Goal: Task Accomplishment & Management: Manage account settings

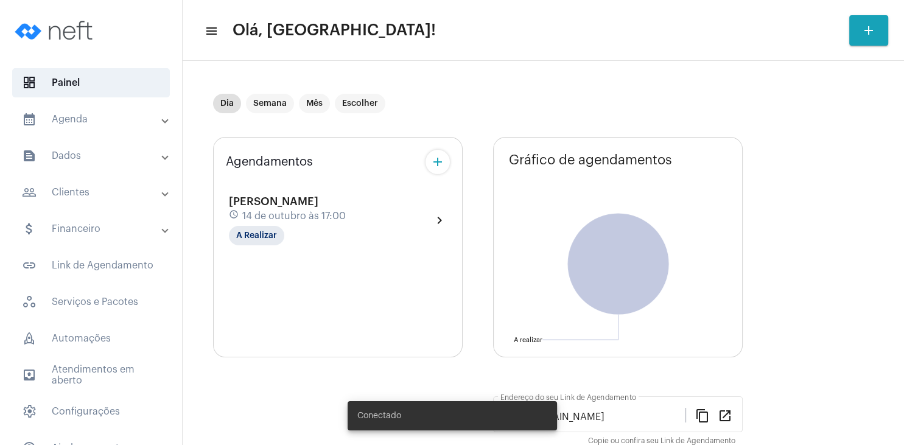
click at [488, 312] on div "Agendamentos add [PERSON_NAME] schedule [DATE] 17:00 A Realizar chevron_right G…" at bounding box center [543, 330] width 661 height 404
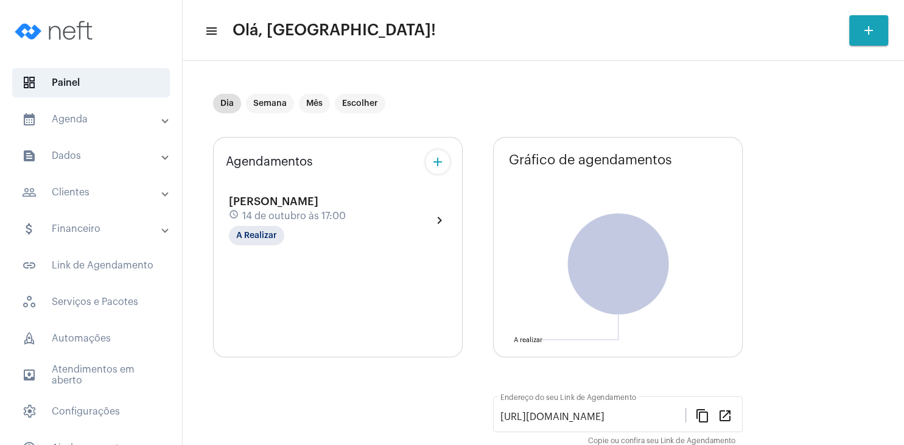
click at [299, 203] on span "[PERSON_NAME]" at bounding box center [273, 201] width 89 height 11
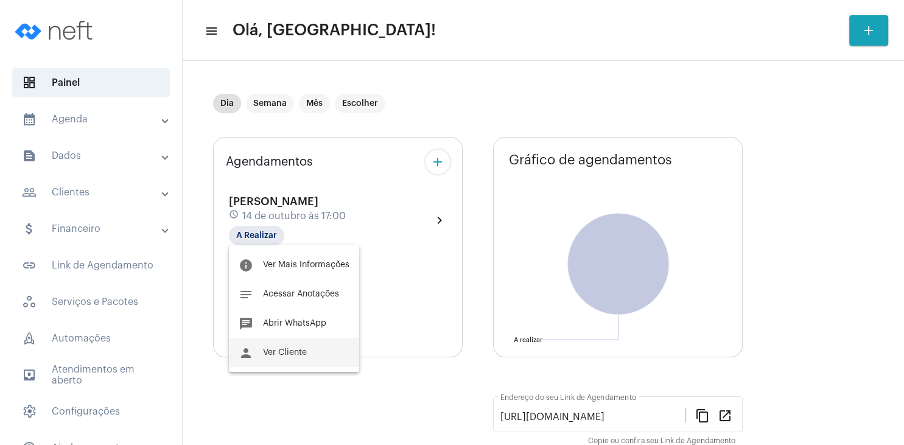
click at [310, 362] on button "person Ver Cliente" at bounding box center [294, 352] width 130 height 29
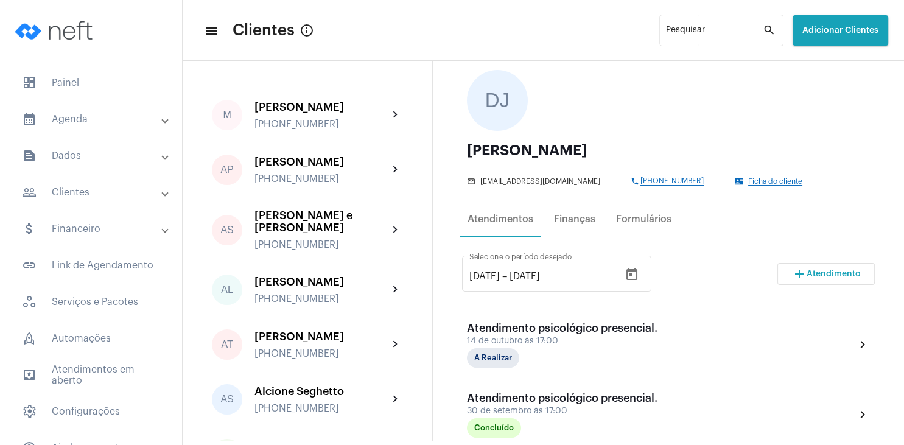
scroll to position [117, 0]
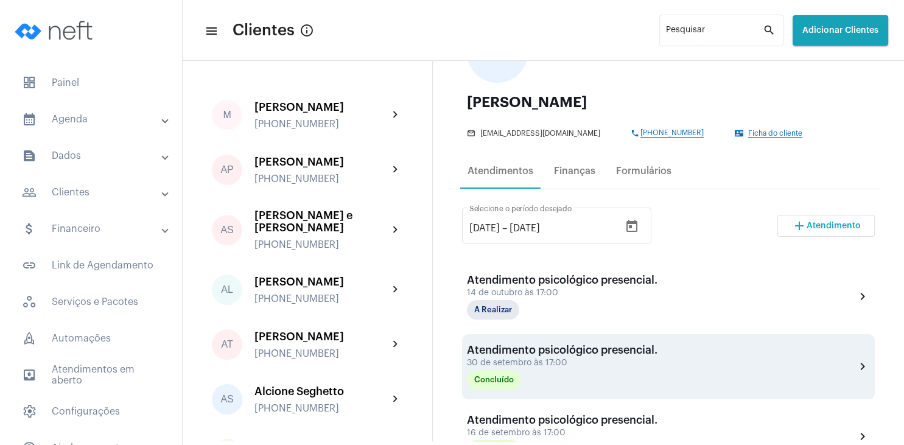
click at [552, 353] on div "Atendimento psicológico presencial." at bounding box center [562, 350] width 191 height 12
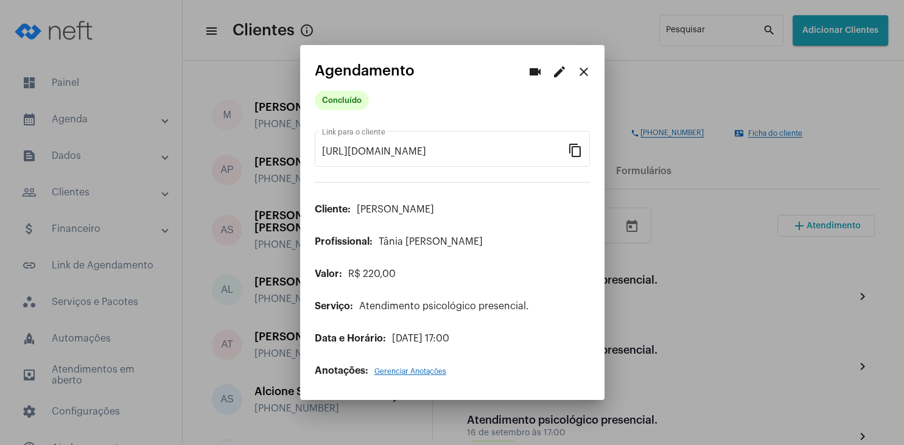
click at [422, 370] on span "Gerenciar Anotações" at bounding box center [410, 371] width 72 height 7
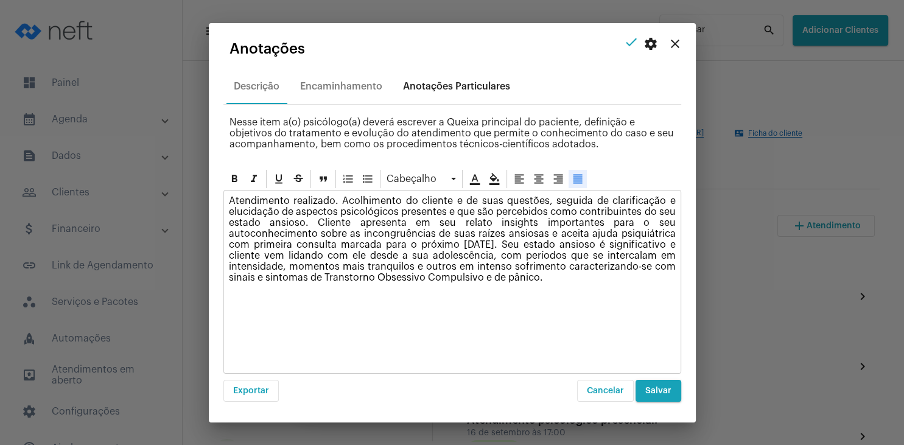
click at [452, 75] on div "Anotações Particulares" at bounding box center [457, 86] width 122 height 29
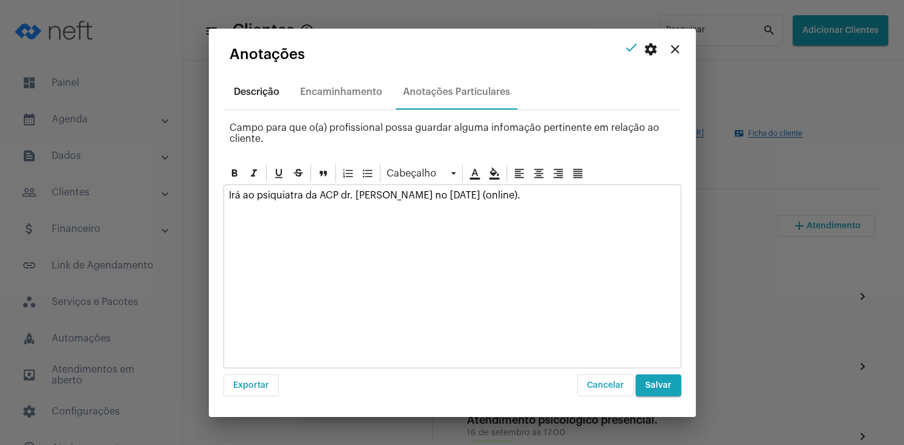
click at [276, 94] on div "Descrição" at bounding box center [257, 91] width 46 height 11
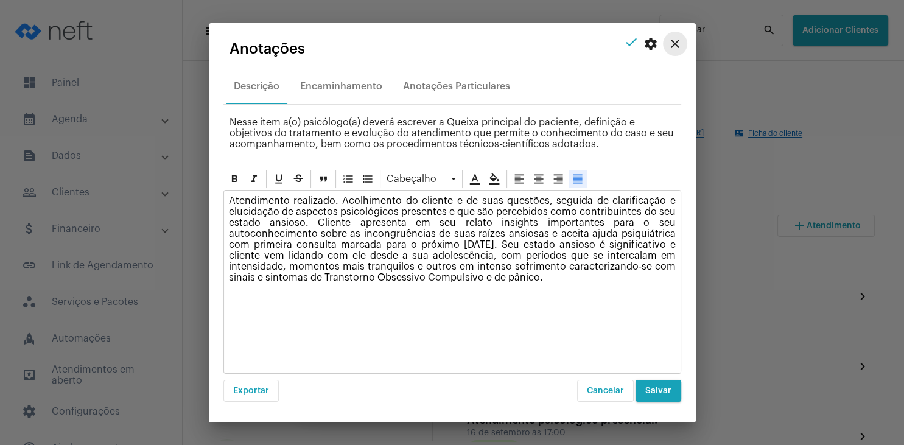
click at [676, 47] on mat-icon "close" at bounding box center [675, 44] width 15 height 15
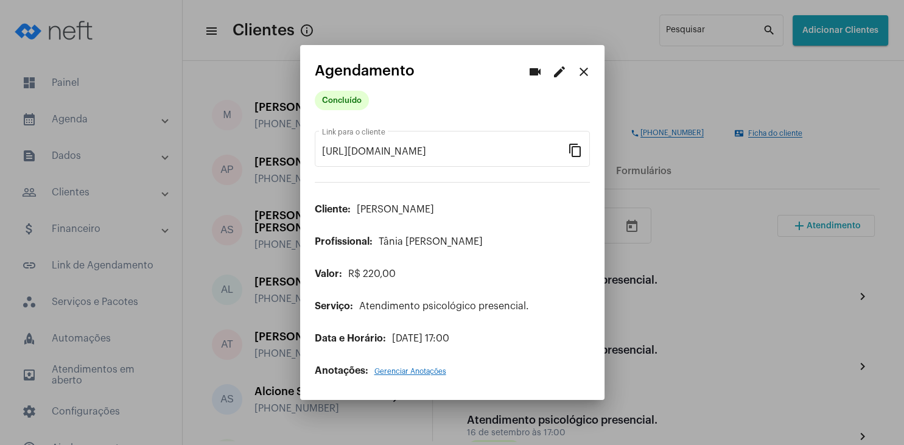
click at [581, 75] on mat-icon "close" at bounding box center [584, 72] width 15 height 15
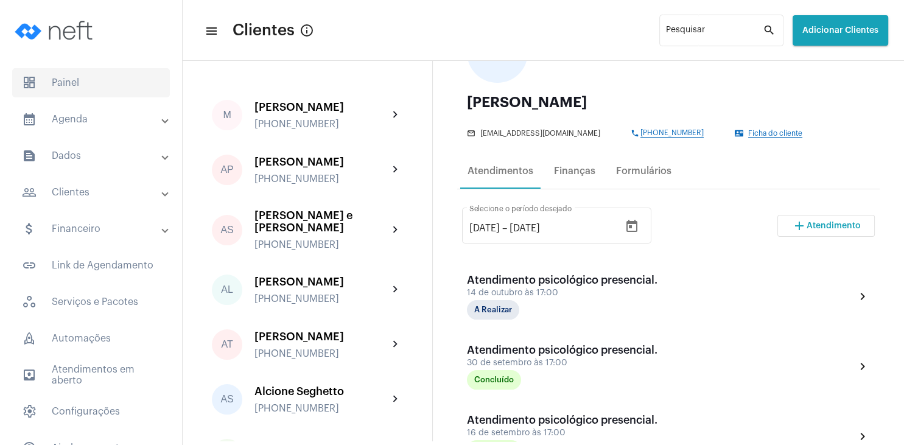
click at [67, 82] on span "dashboard Painel" at bounding box center [91, 82] width 158 height 29
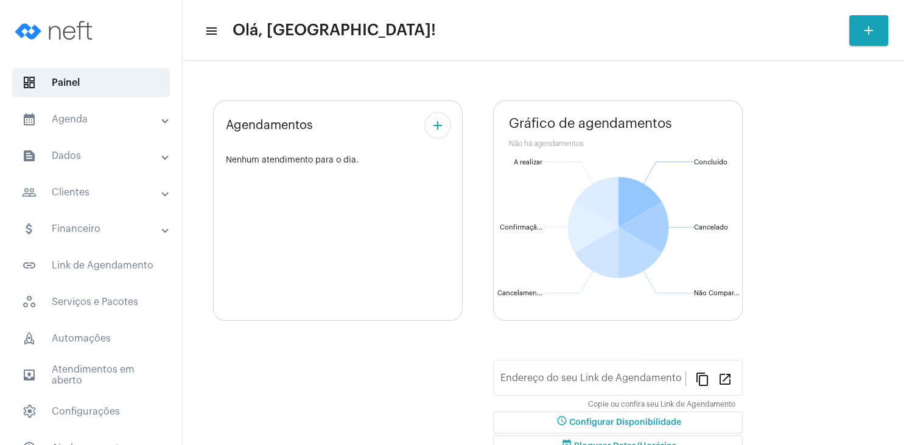
type input "[URL][DOMAIN_NAME]"
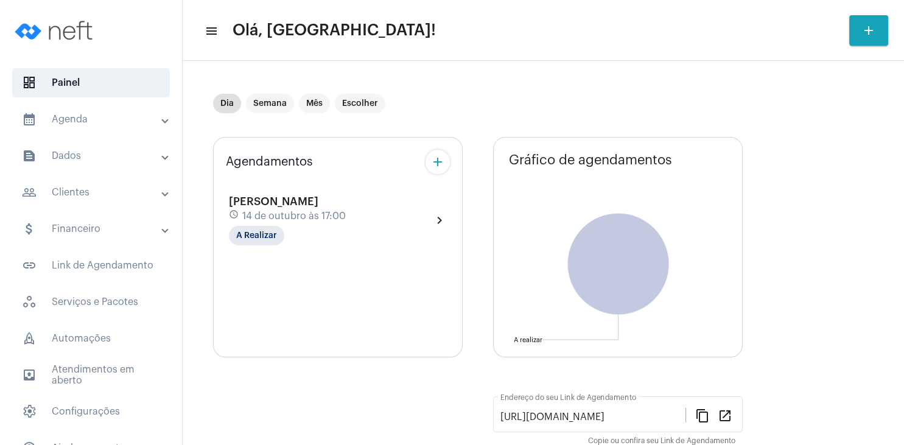
click at [86, 200] on mat-expansion-panel-header "people_outline Clientes" at bounding box center [94, 192] width 175 height 29
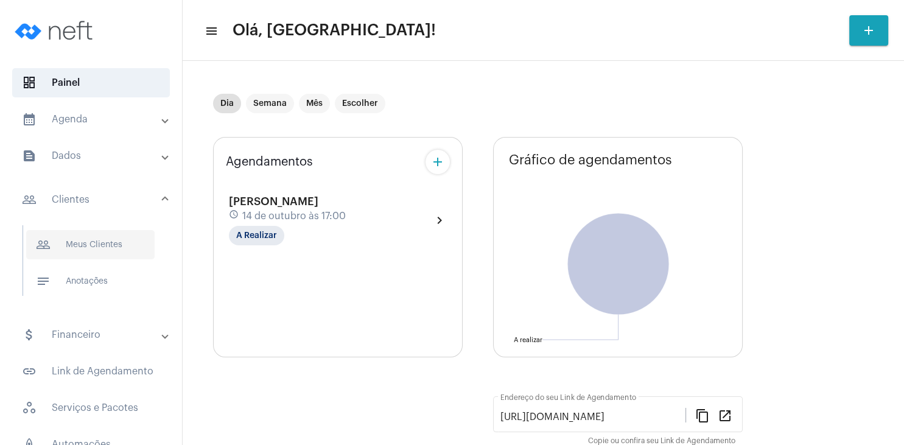
click at [97, 244] on span "people_outline Meus Clientes" at bounding box center [90, 244] width 128 height 29
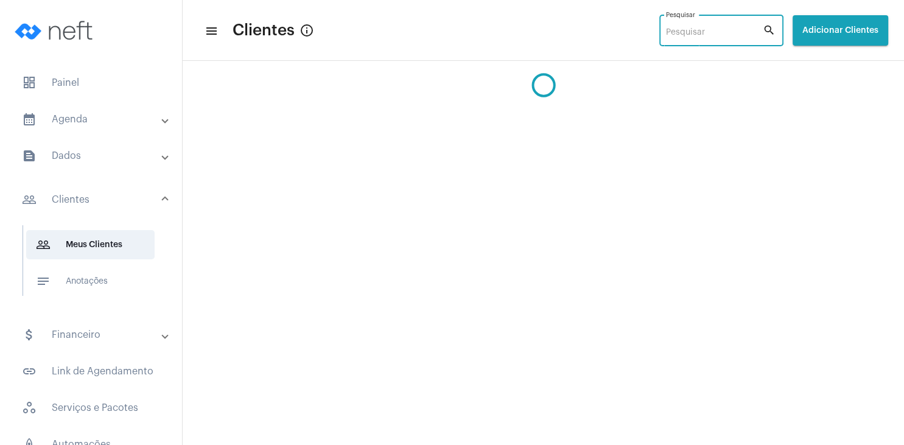
click at [671, 32] on input "Pesquisar" at bounding box center [714, 33] width 97 height 10
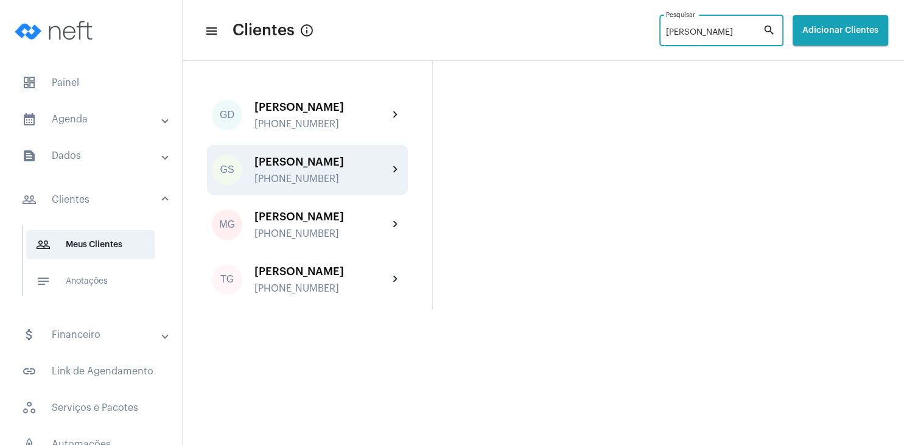
type input "[PERSON_NAME]"
click at [286, 180] on div "[PHONE_NUMBER]" at bounding box center [321, 179] width 134 height 11
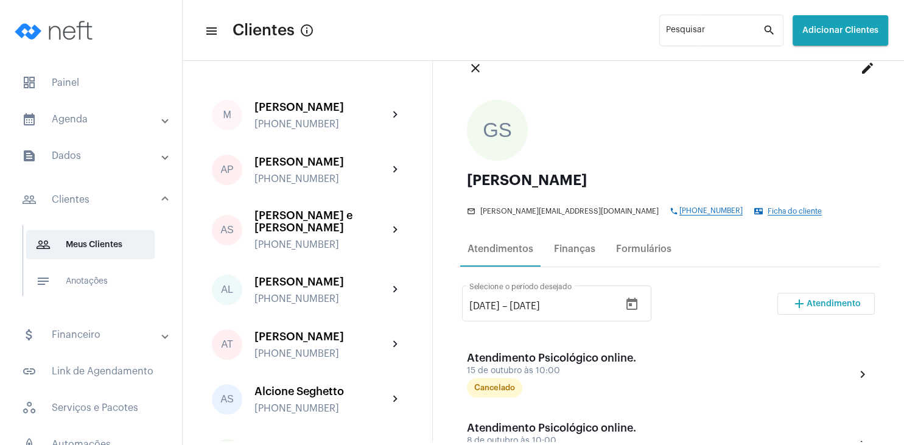
scroll to position [58, 0]
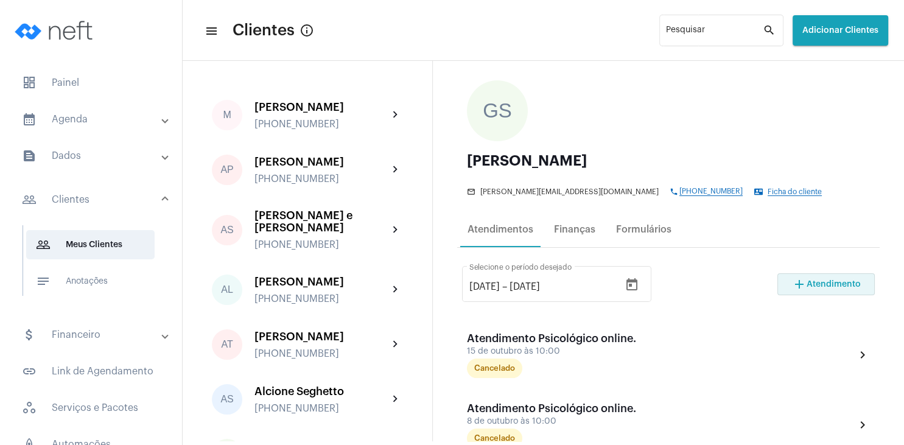
click at [825, 287] on span "Atendimento" at bounding box center [834, 284] width 54 height 9
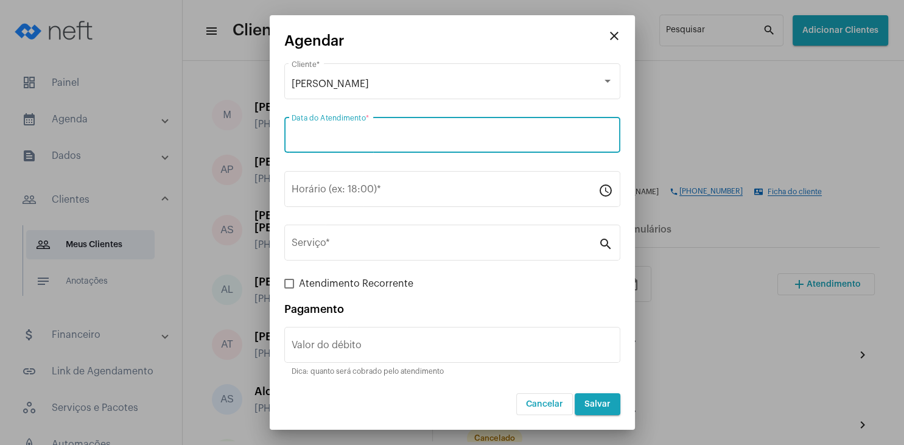
click at [306, 139] on input "Data do Atendimento *" at bounding box center [452, 137] width 321 height 11
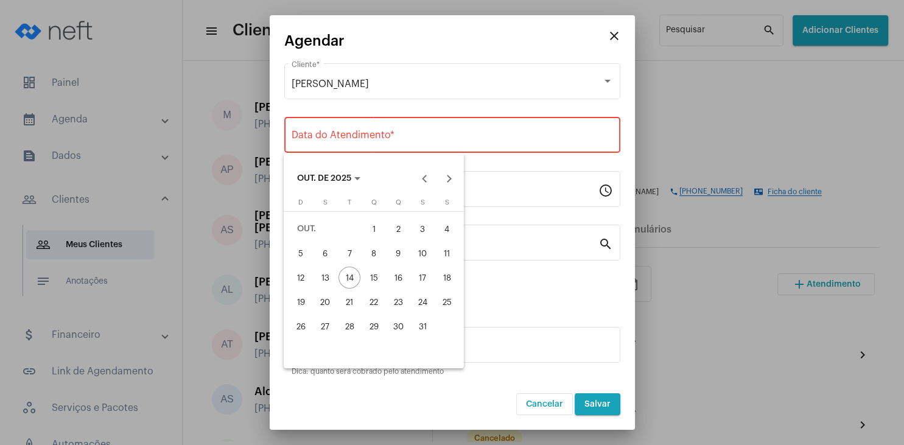
click at [373, 301] on div "22" at bounding box center [374, 302] width 22 height 22
type input "[DATE]"
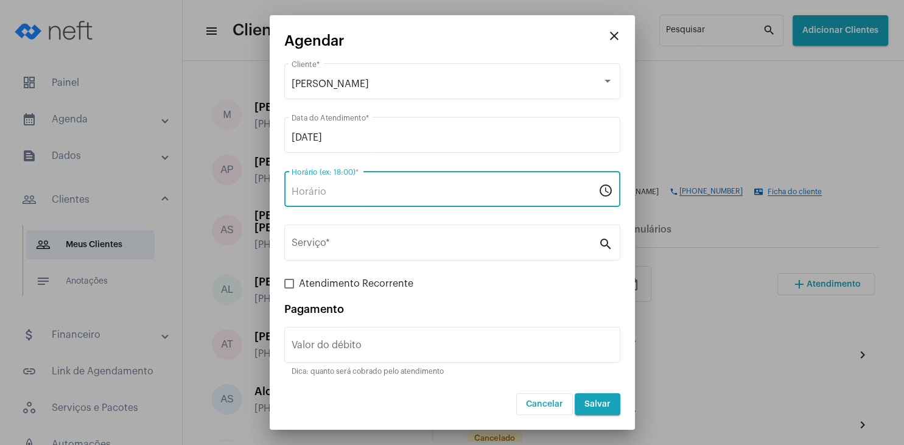
click at [335, 192] on input "Horário (ex: 18:00) *" at bounding box center [445, 191] width 307 height 11
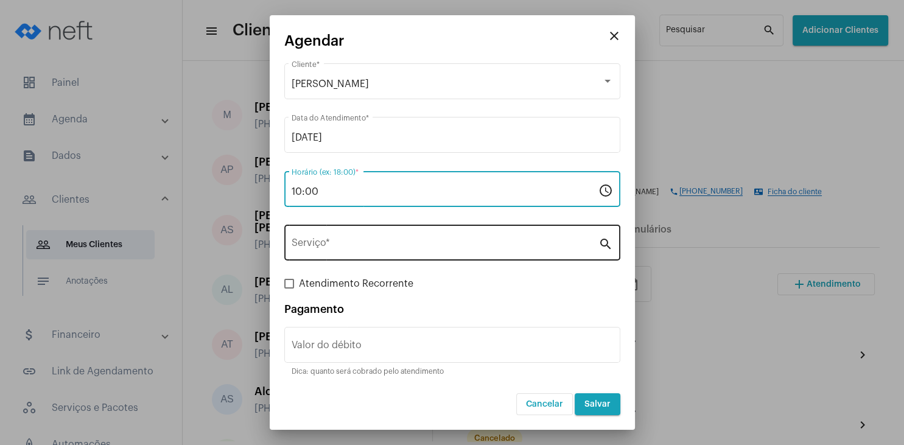
type input "10:00"
click at [322, 242] on input "Serviço *" at bounding box center [445, 245] width 307 height 11
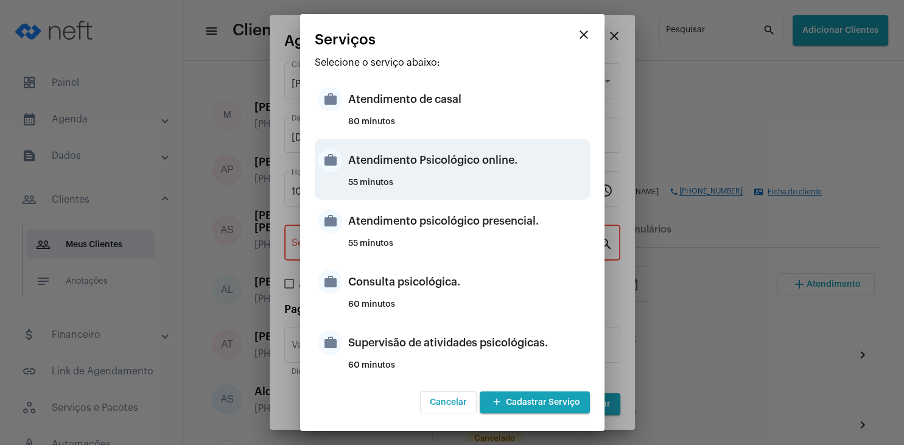
click at [508, 177] on div "Atendimento Psicológico online." at bounding box center [467, 160] width 239 height 37
type input "Atendimento Psicológico online."
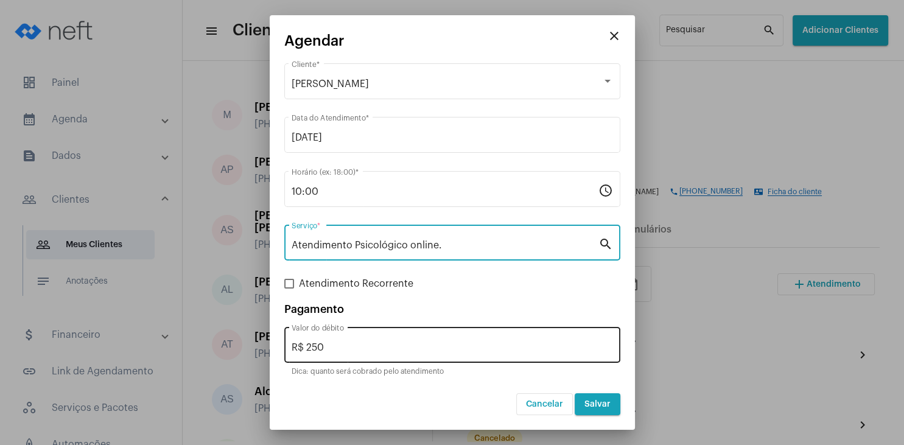
click at [381, 340] on div "R$ 250 Valor do débito" at bounding box center [452, 343] width 321 height 38
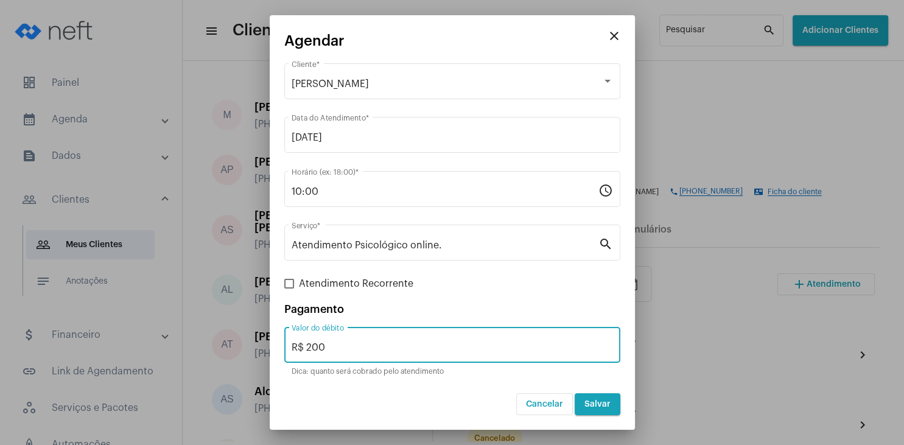
type input "R$ 200"
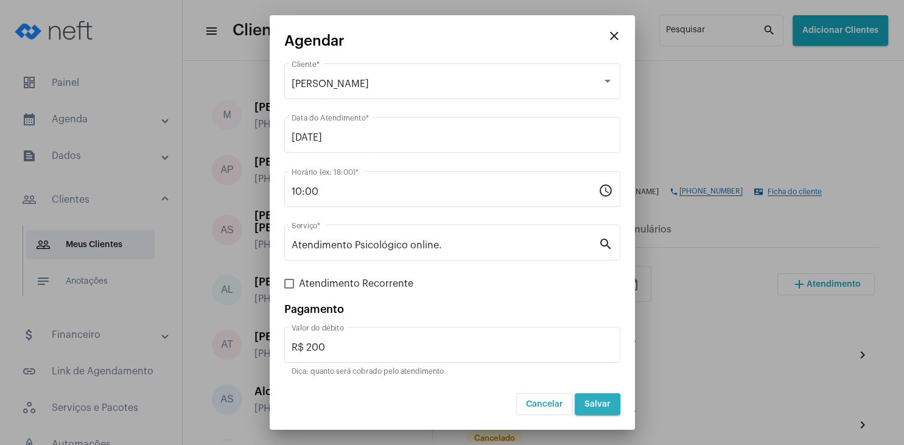
click at [600, 402] on span "Salvar" at bounding box center [597, 404] width 26 height 9
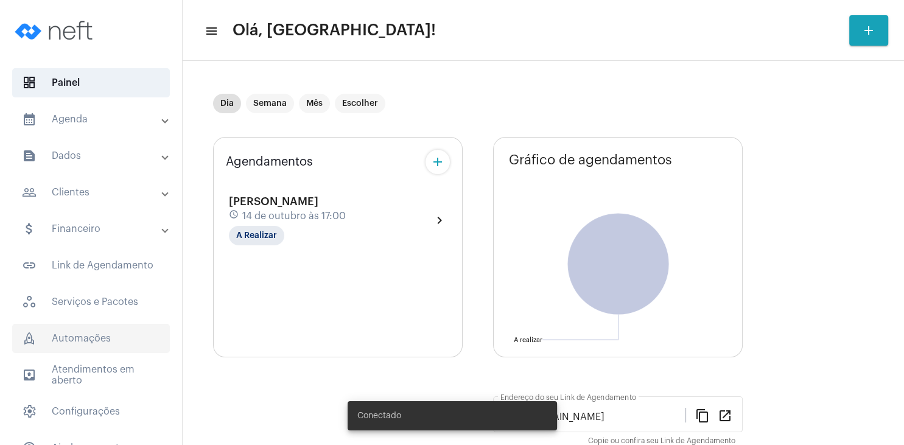
click at [55, 338] on span "rocket_outlined Automações" at bounding box center [91, 338] width 158 height 29
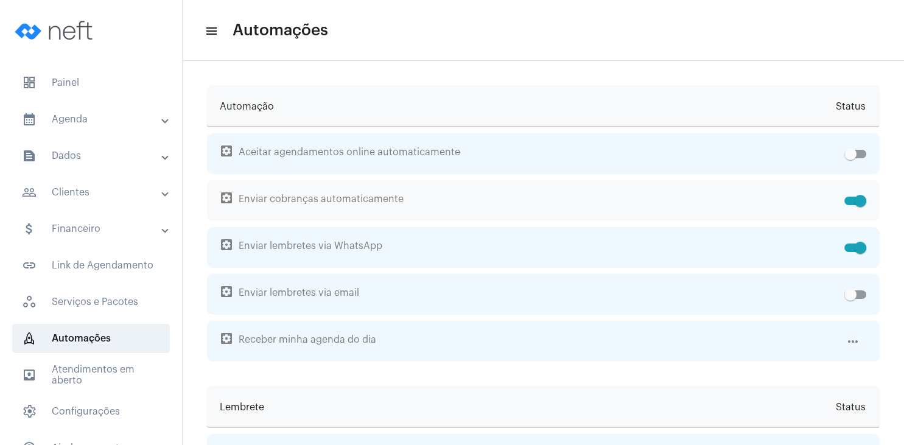
click at [851, 206] on label at bounding box center [855, 201] width 22 height 15
click at [850, 206] on input "checkbox" at bounding box center [850, 205] width 1 height 1
checkbox input "false"
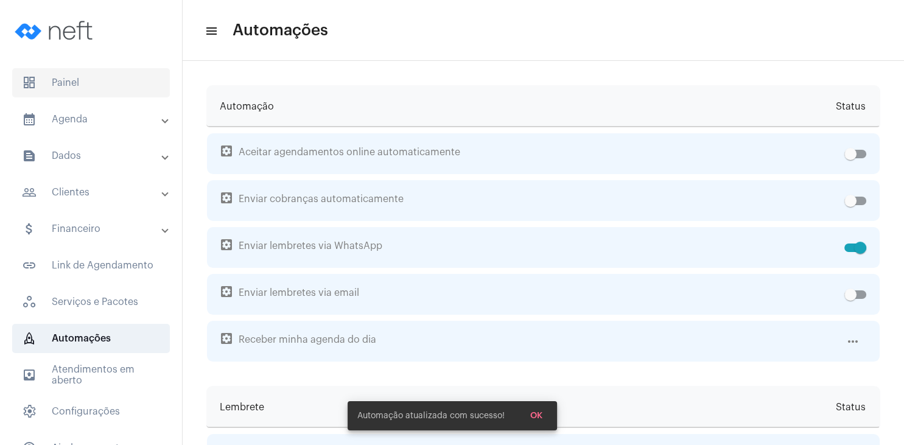
click at [42, 68] on span "dashboard Painel" at bounding box center [91, 82] width 158 height 29
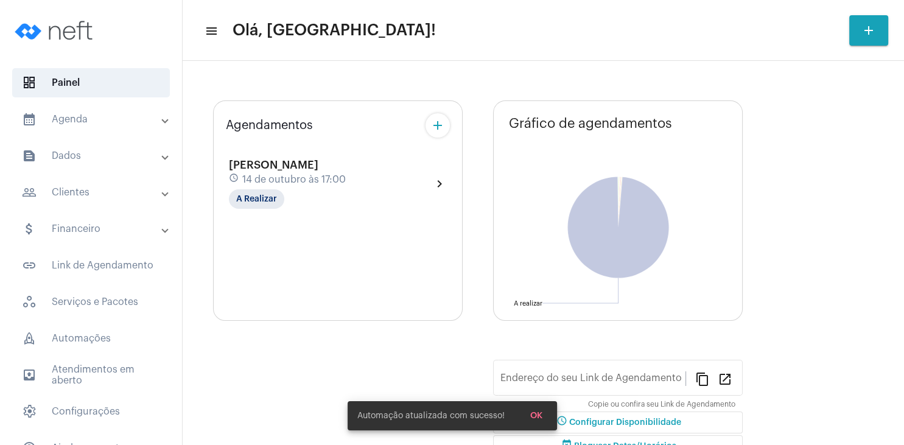
type input "[URL][DOMAIN_NAME]"
